Goal: Task Accomplishment & Management: Manage account settings

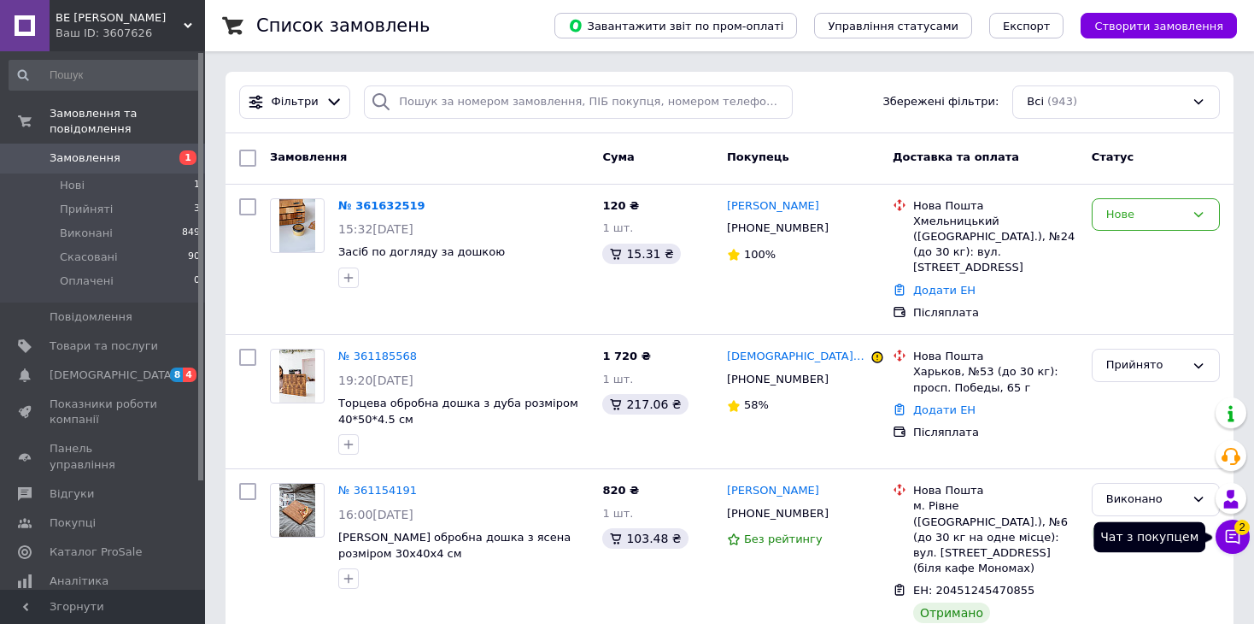
click at [1229, 542] on icon at bounding box center [1233, 537] width 15 height 15
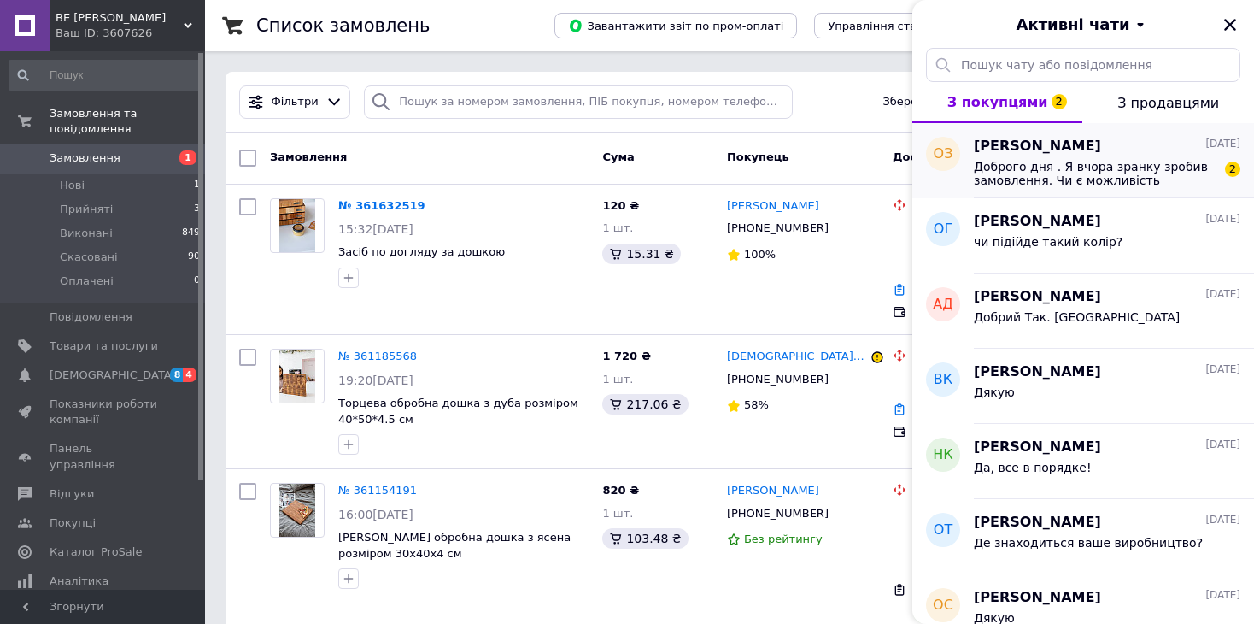
click at [1031, 156] on div "Доброго дня . Я вчора зранку зробив замовлення. Чи є можливість виконати , щоб …" at bounding box center [1107, 171] width 267 height 31
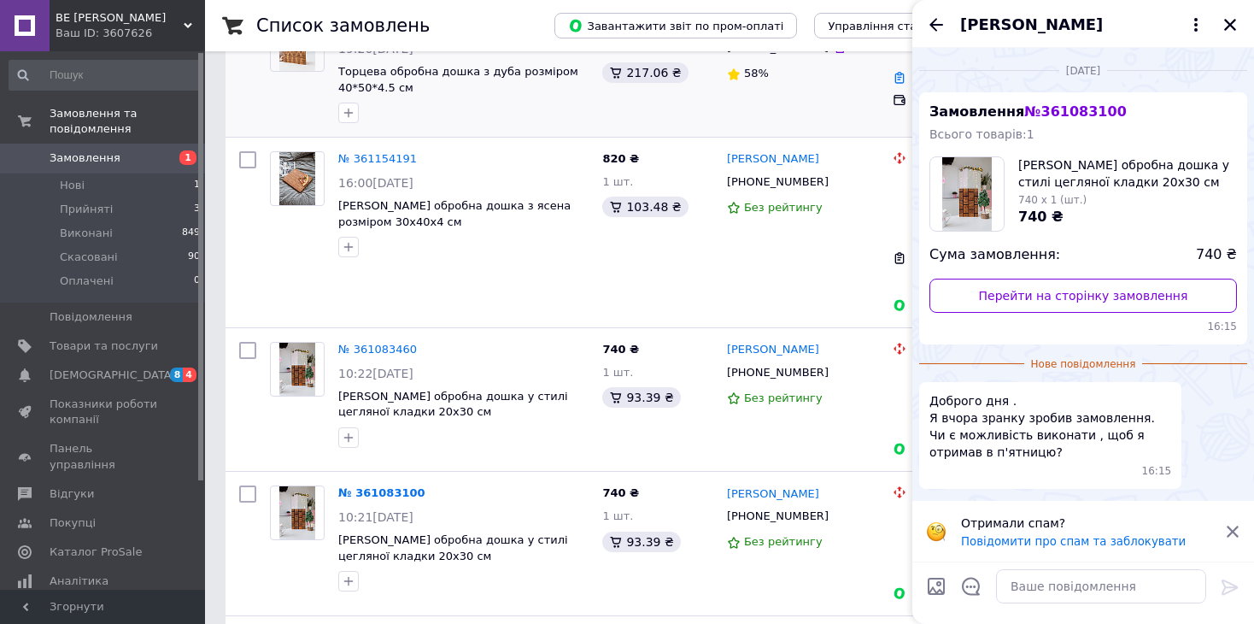
scroll to position [342, 0]
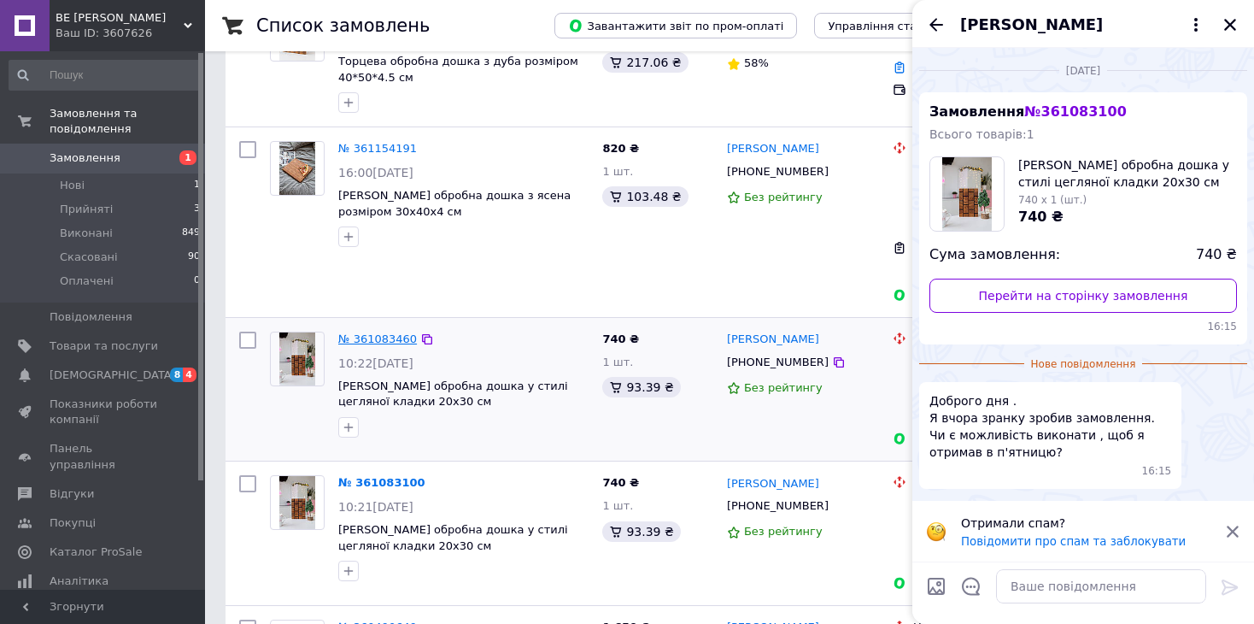
click at [389, 332] on link "№ 361083460" at bounding box center [377, 338] width 79 height 13
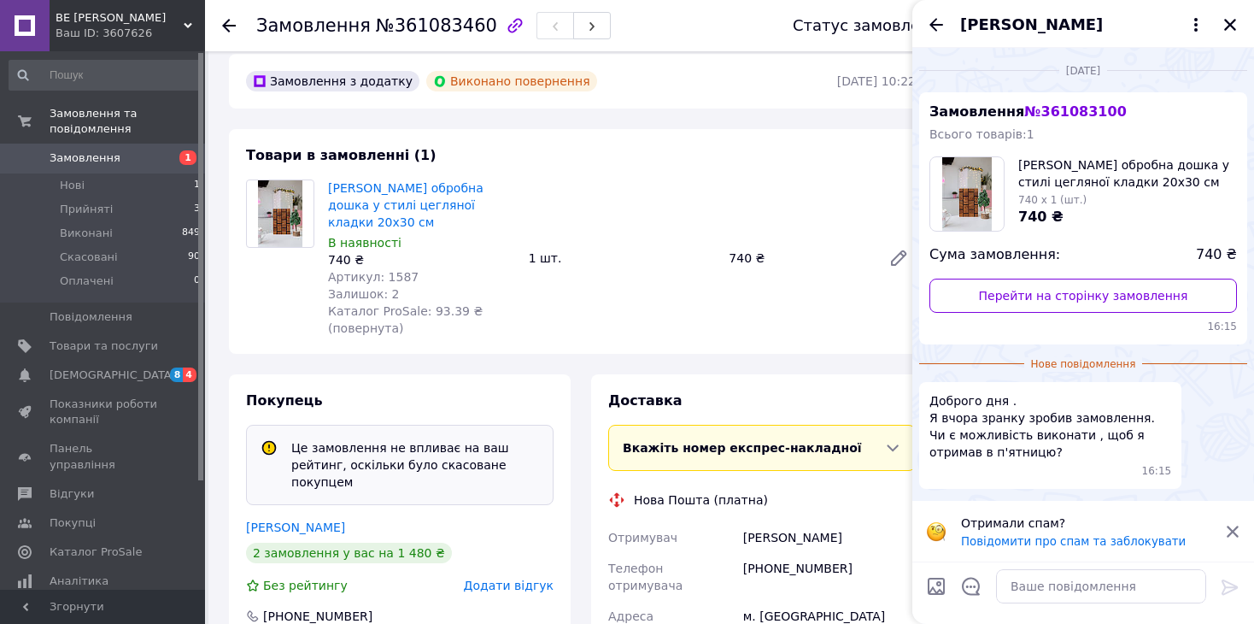
scroll to position [85, 0]
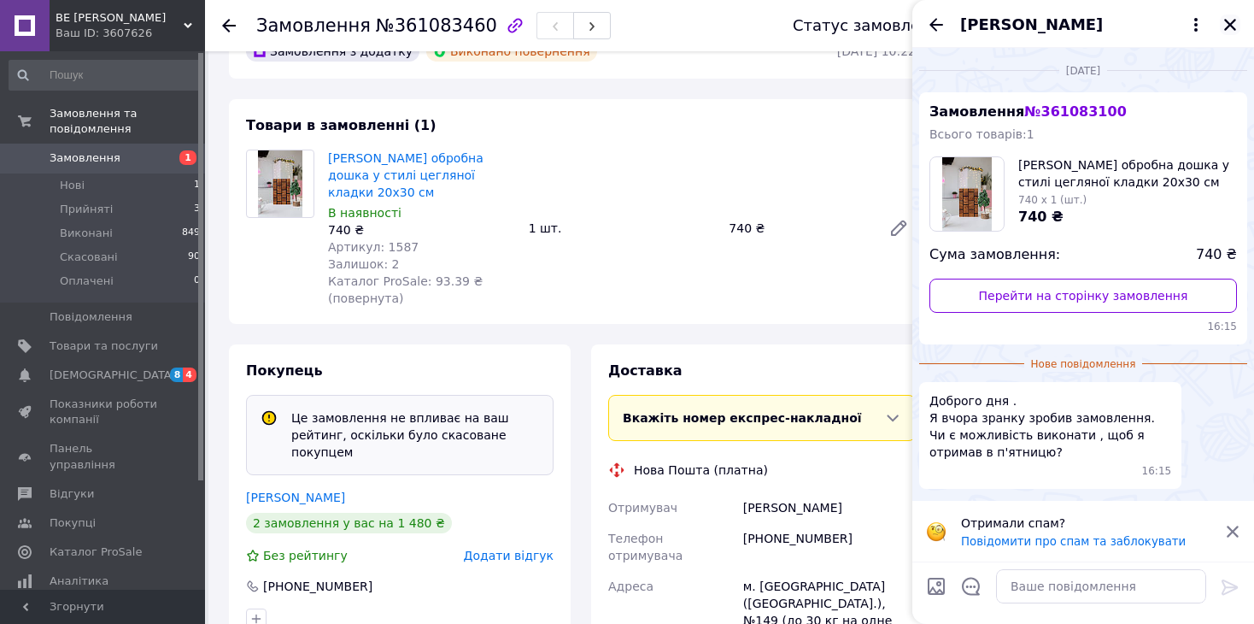
click at [1232, 26] on icon "Закрити" at bounding box center [1230, 25] width 12 height 12
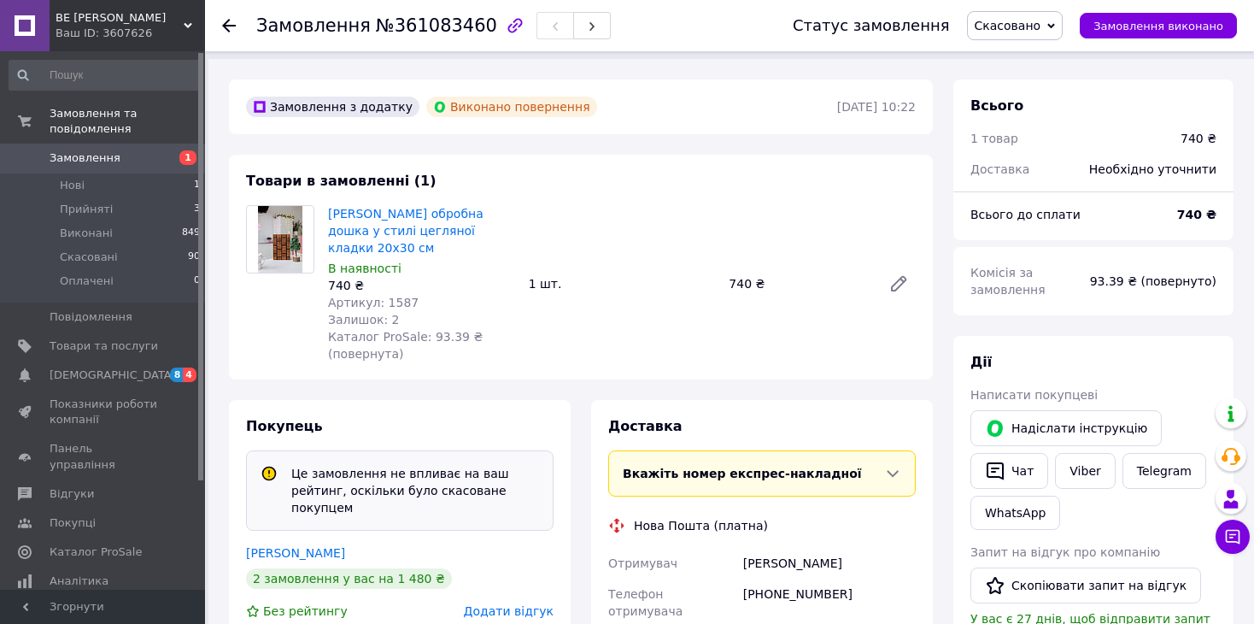
scroll to position [0, 0]
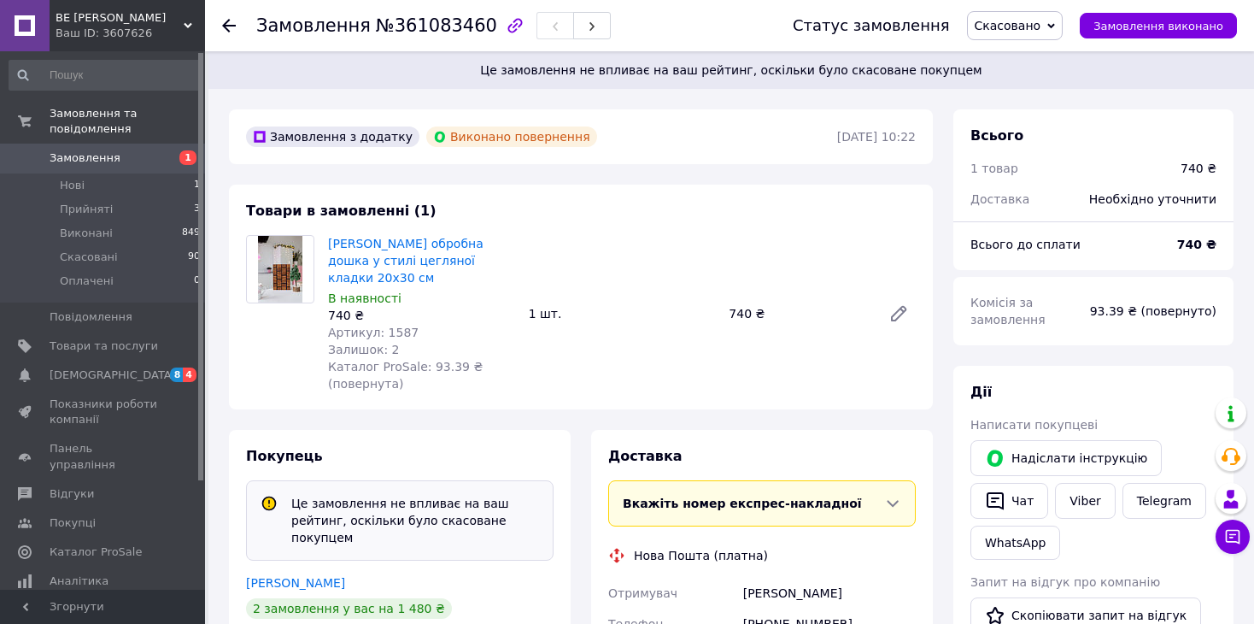
click at [111, 150] on span "Замовлення" at bounding box center [85, 157] width 71 height 15
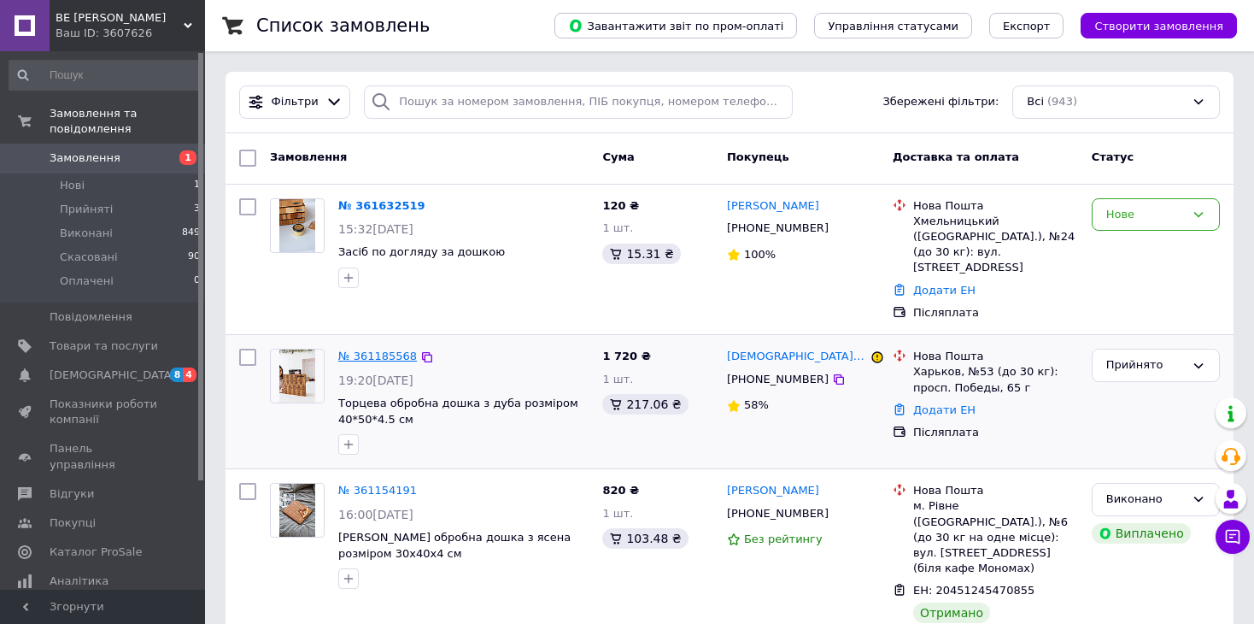
click at [372, 349] on link "№ 361185568" at bounding box center [377, 355] width 79 height 13
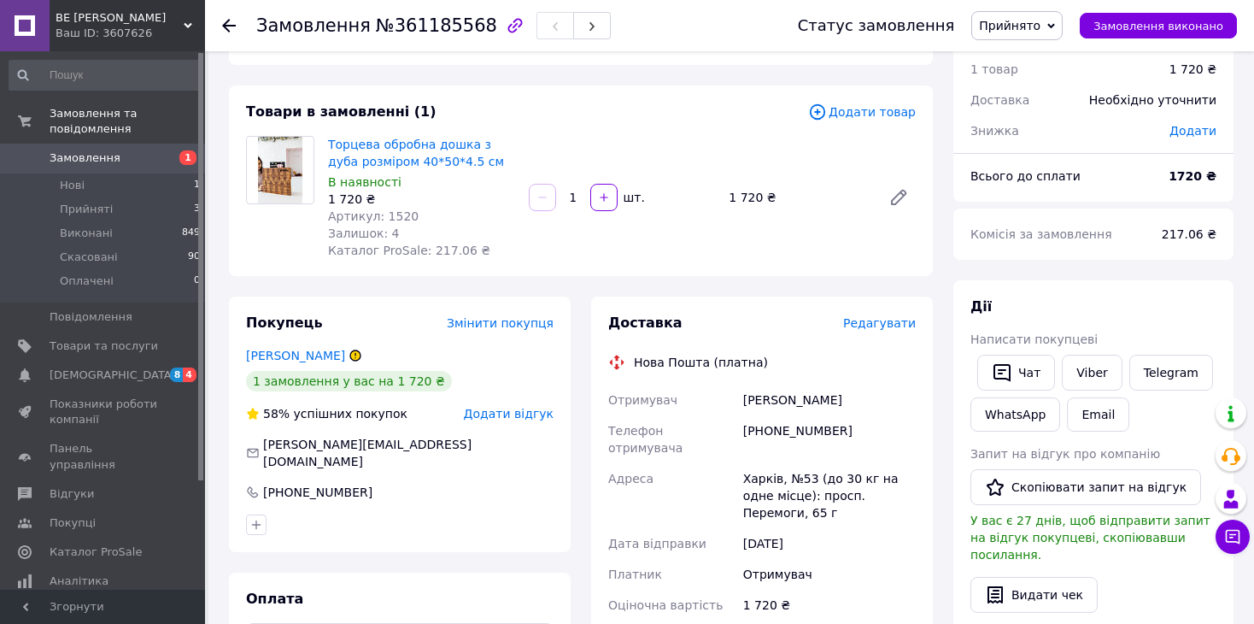
scroll to position [256, 0]
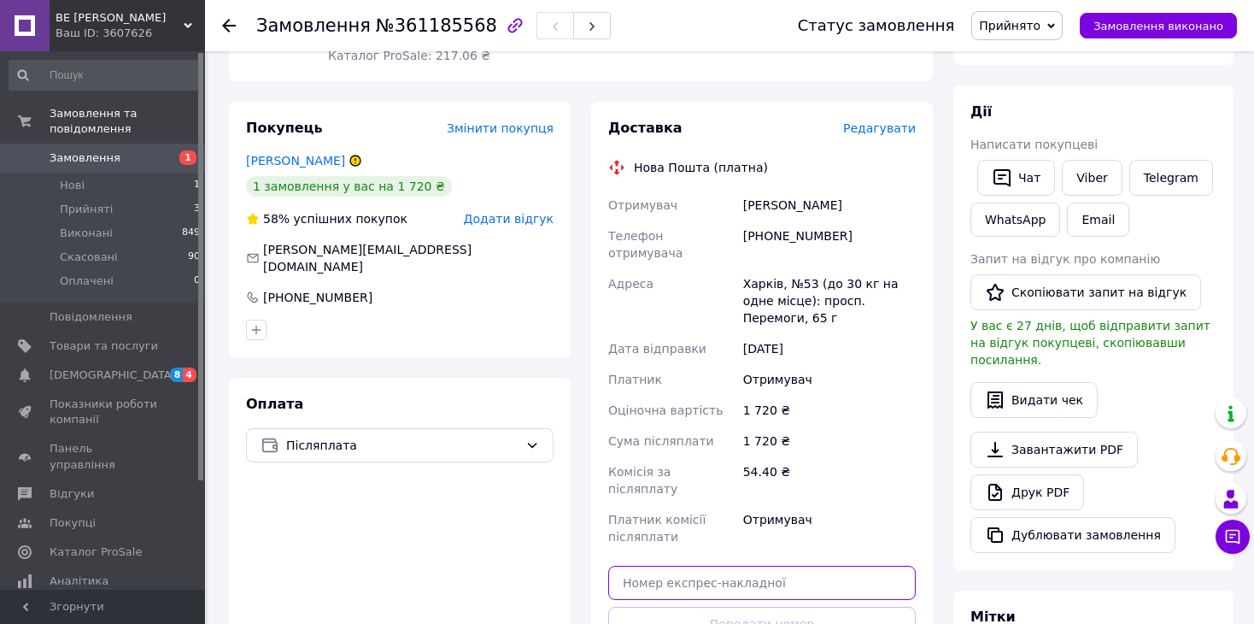
click at [702, 566] on input "text" at bounding box center [762, 583] width 308 height 34
paste input "20451247270368"
type input "20451247270368"
click at [720, 607] on button "Передати номер" at bounding box center [762, 624] width 308 height 34
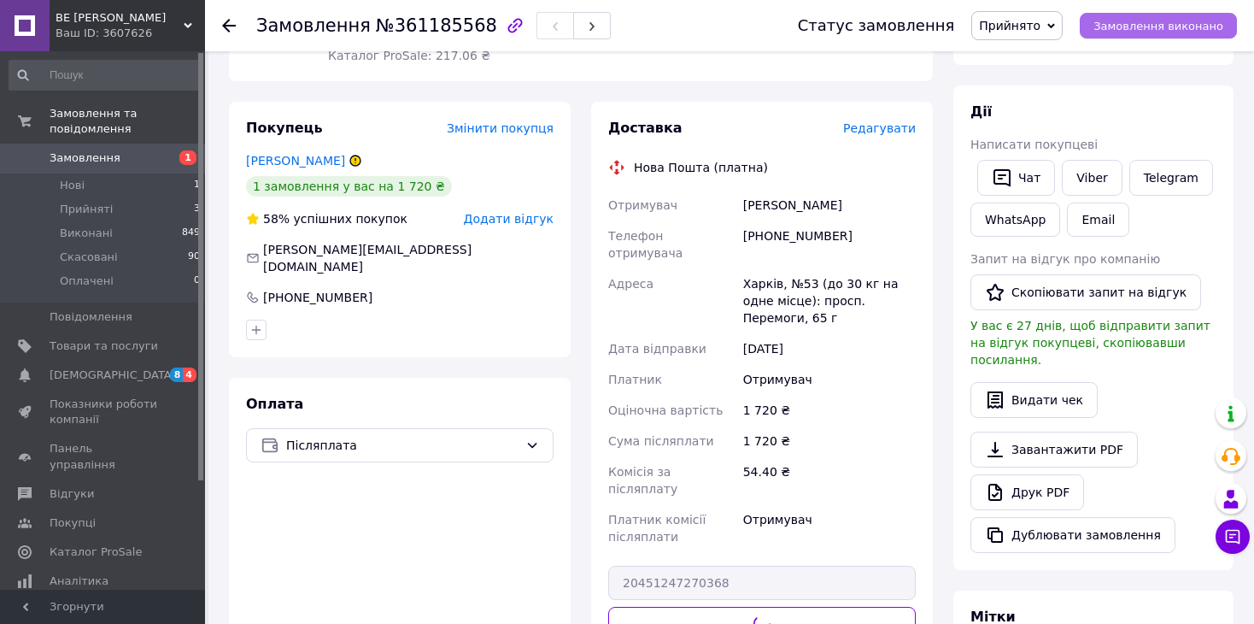
click at [1136, 15] on button "Замовлення виконано" at bounding box center [1158, 26] width 157 height 26
